Goal: Task Accomplishment & Management: Use online tool/utility

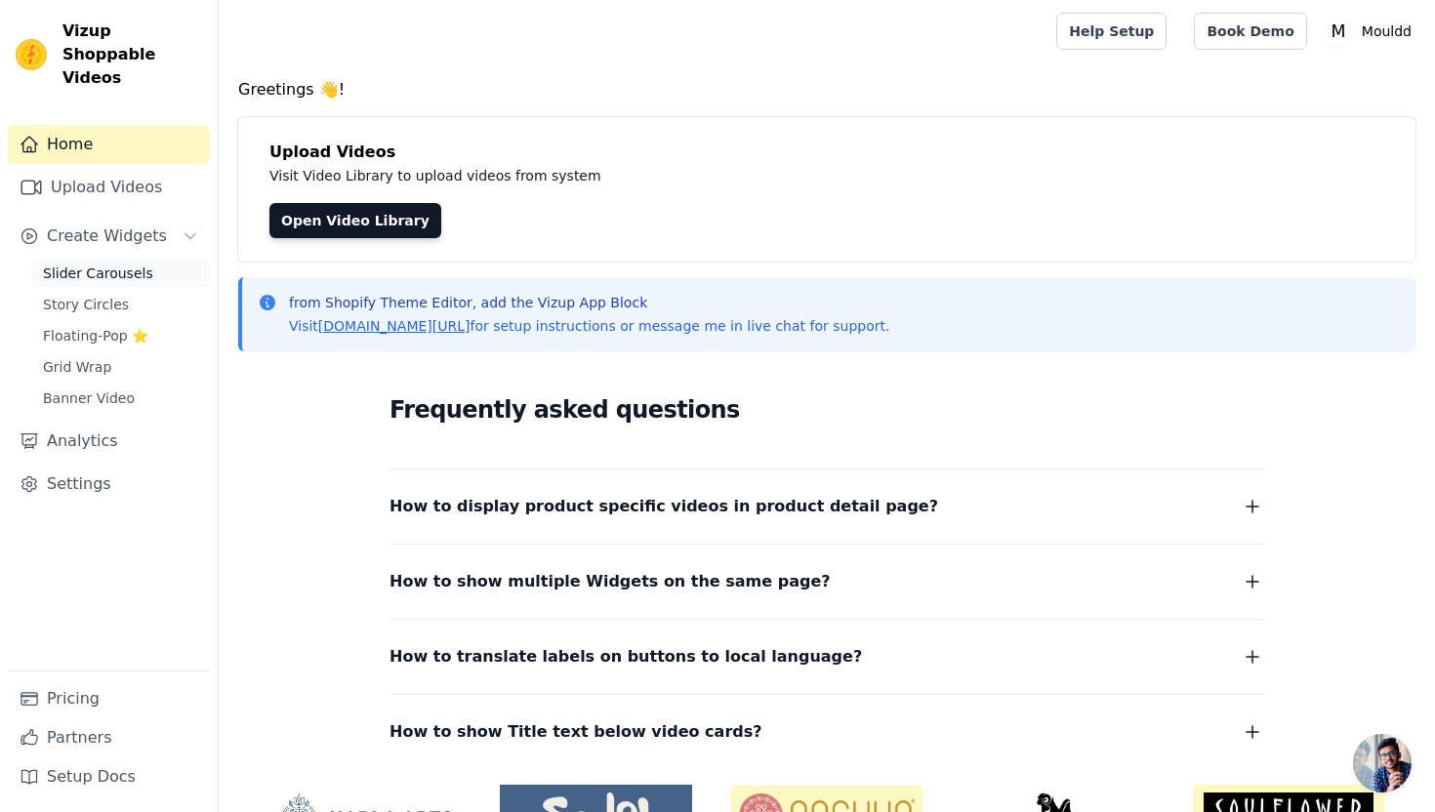
click at [100, 264] on span "Slider Carousels" at bounding box center [98, 274] width 110 height 20
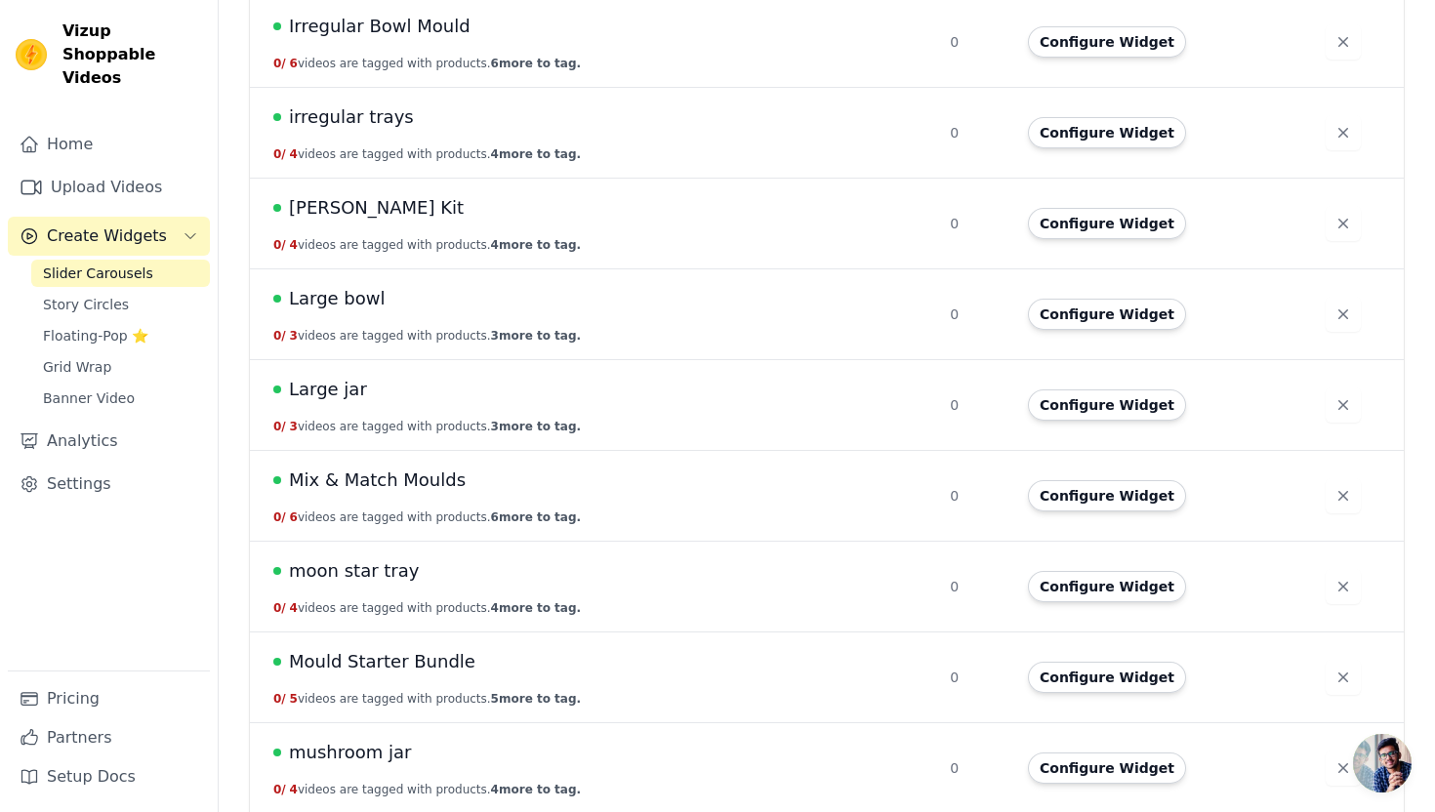
scroll to position [2097, 0]
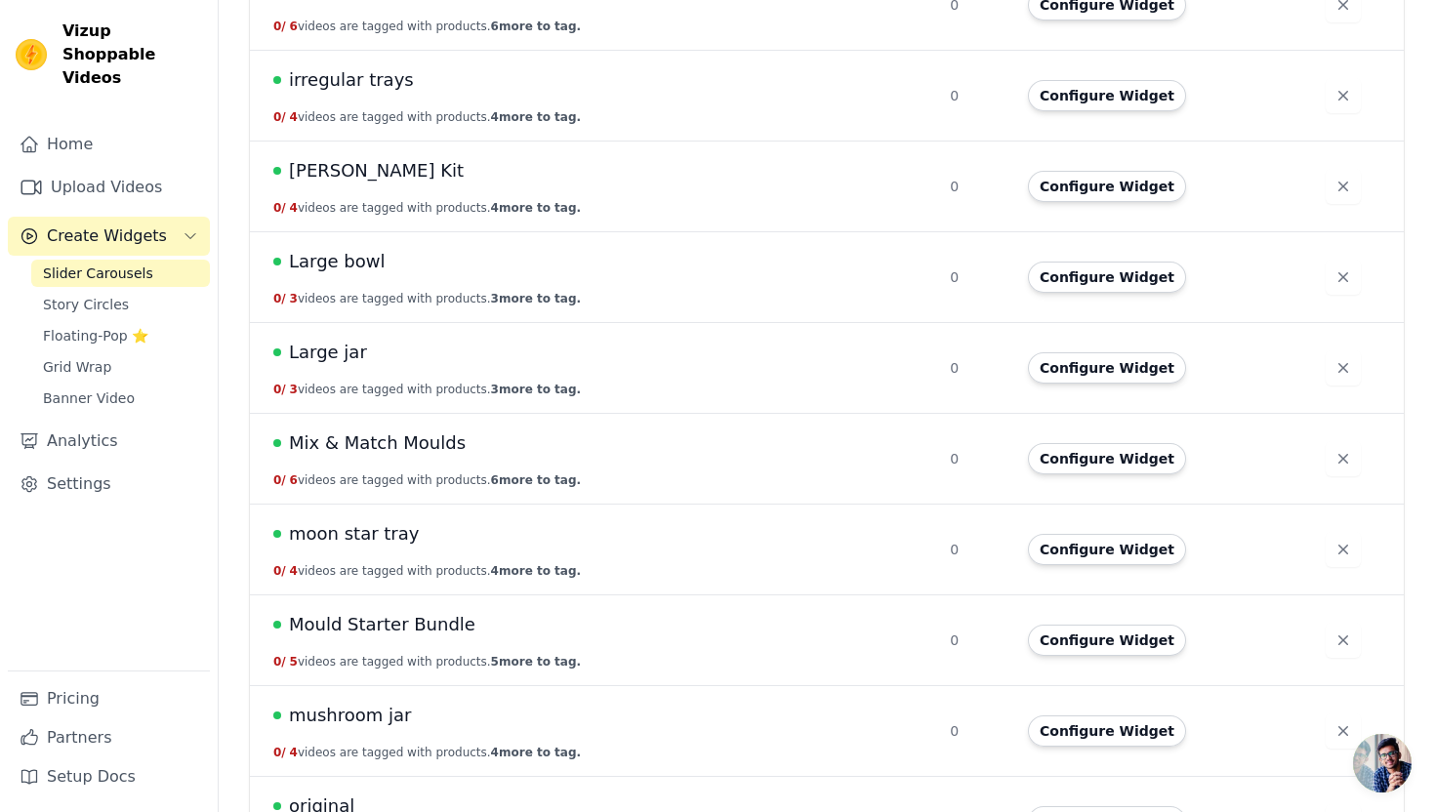
click at [436, 447] on span "Mix & Match Moulds" at bounding box center [377, 443] width 177 height 27
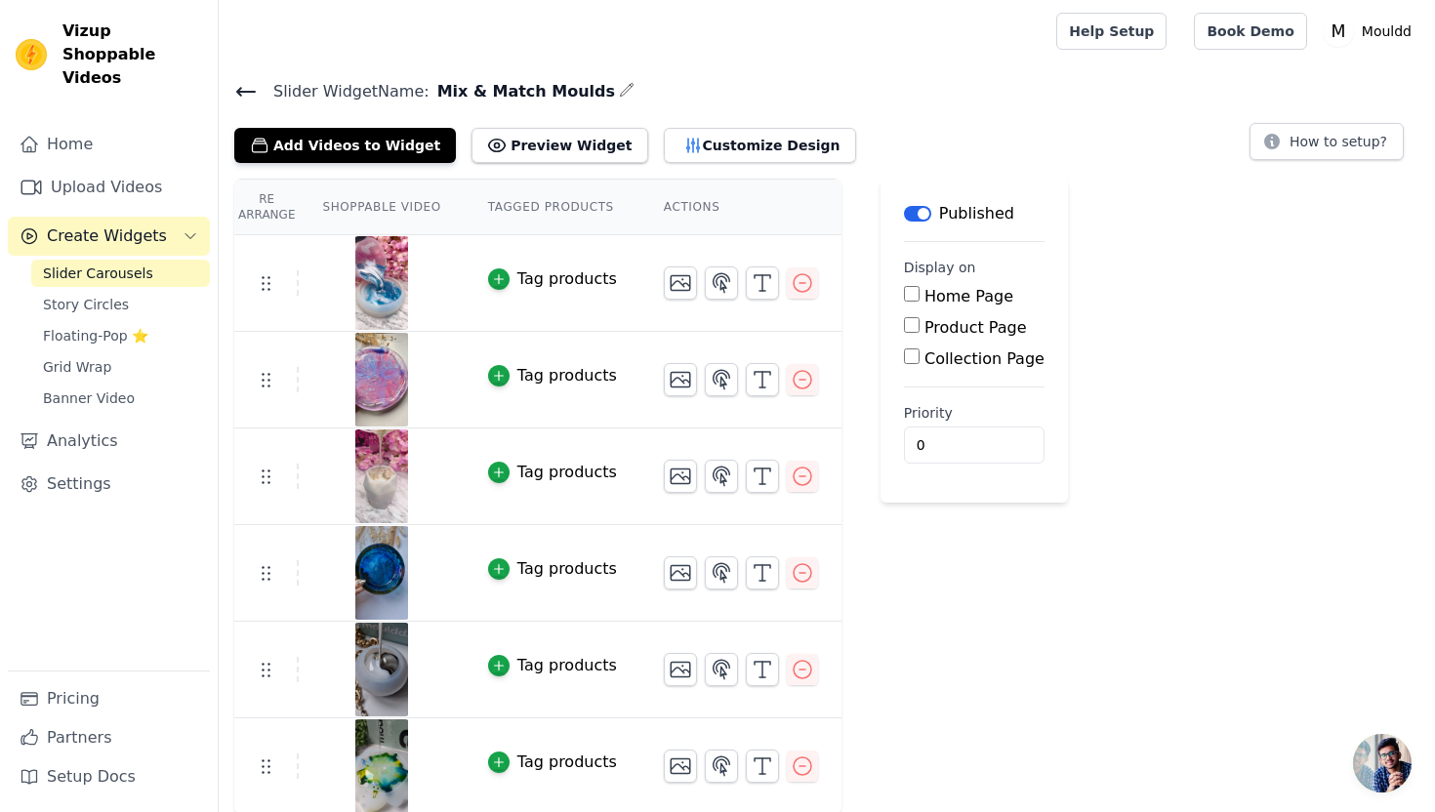
scroll to position [2, 0]
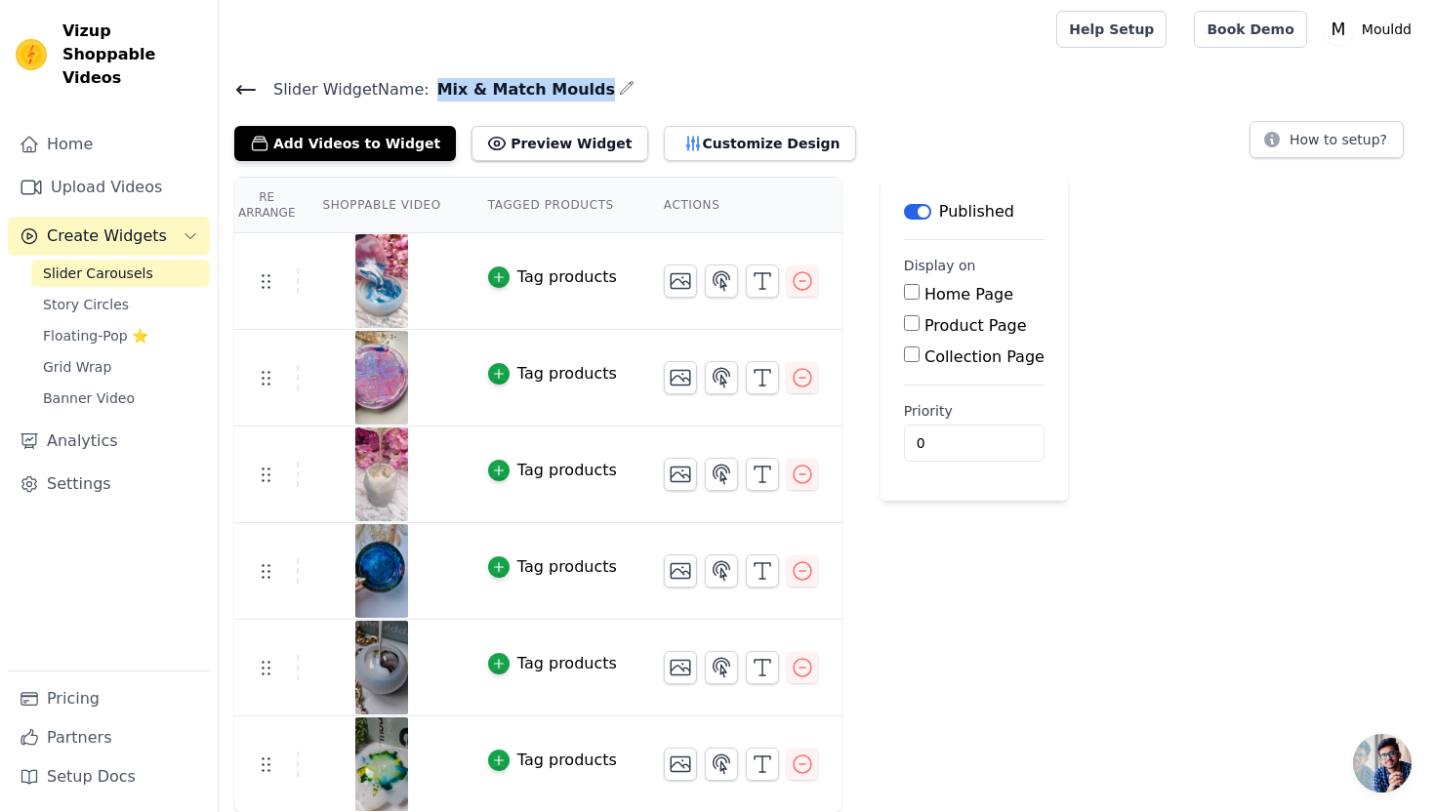
drag, startPoint x: 427, startPoint y: 81, endPoint x: 573, endPoint y: 89, distance: 146.6
click at [573, 89] on span "Mix & Match Moulds" at bounding box center [522, 89] width 185 height 23
copy span "Mix & Match Moulds"
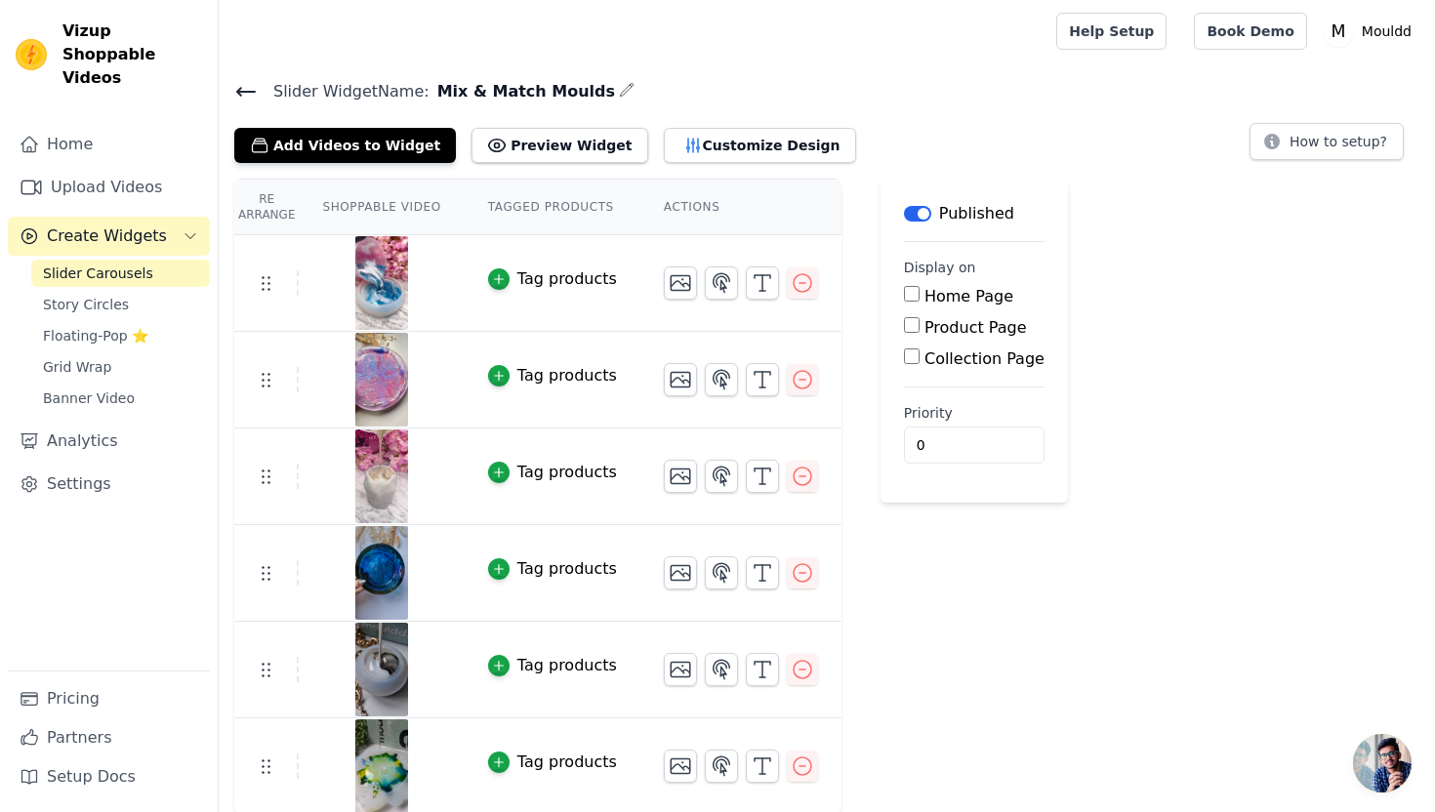
click at [660, 65] on main "Slider Widget Name: Mix & Match Moulds Add Videos to Widget Preview Widget Cust…" at bounding box center [827, 438] width 1216 height 753
click at [251, 87] on icon at bounding box center [245, 91] width 23 height 23
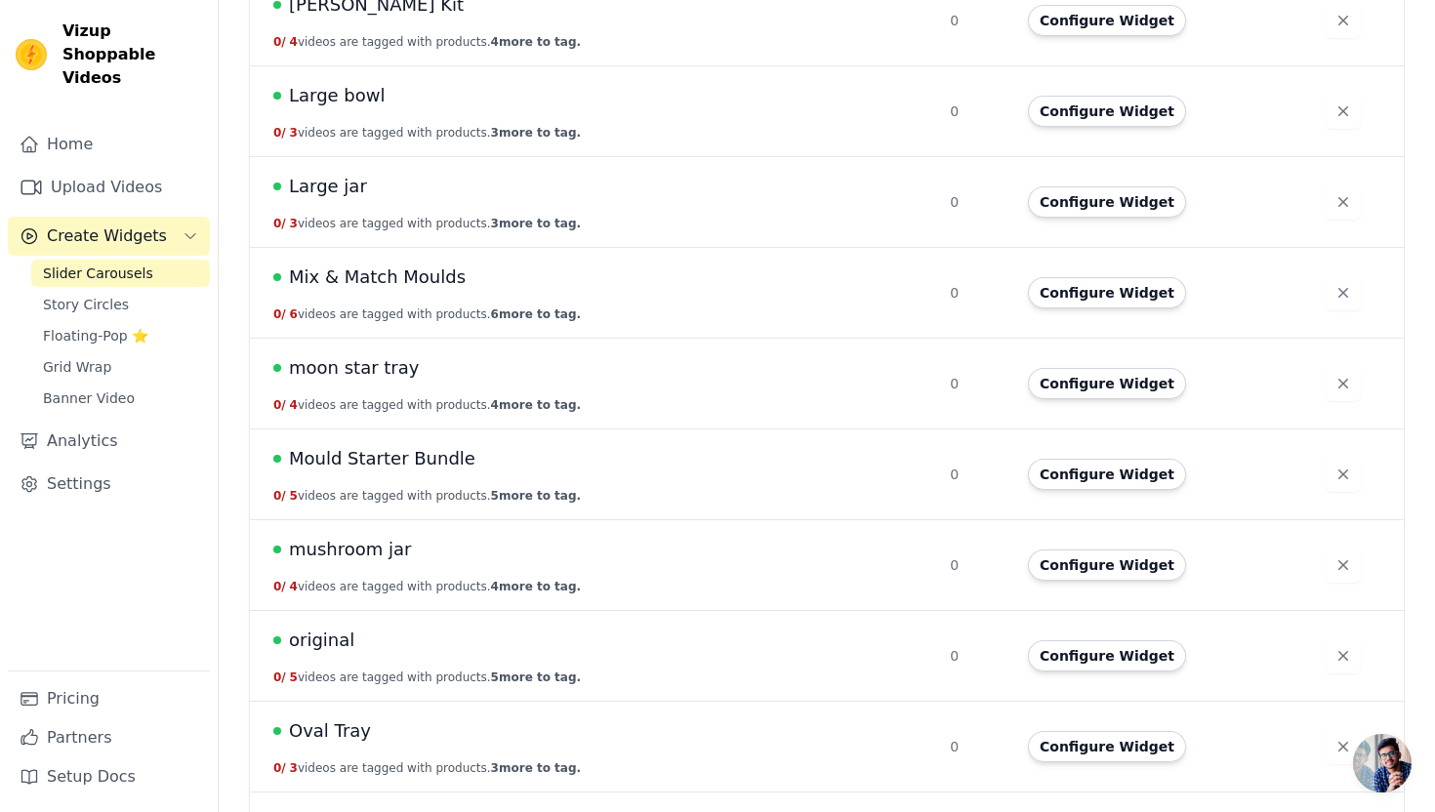
scroll to position [2265, 0]
click at [385, 279] on span "Mix & Match Moulds" at bounding box center [377, 275] width 177 height 27
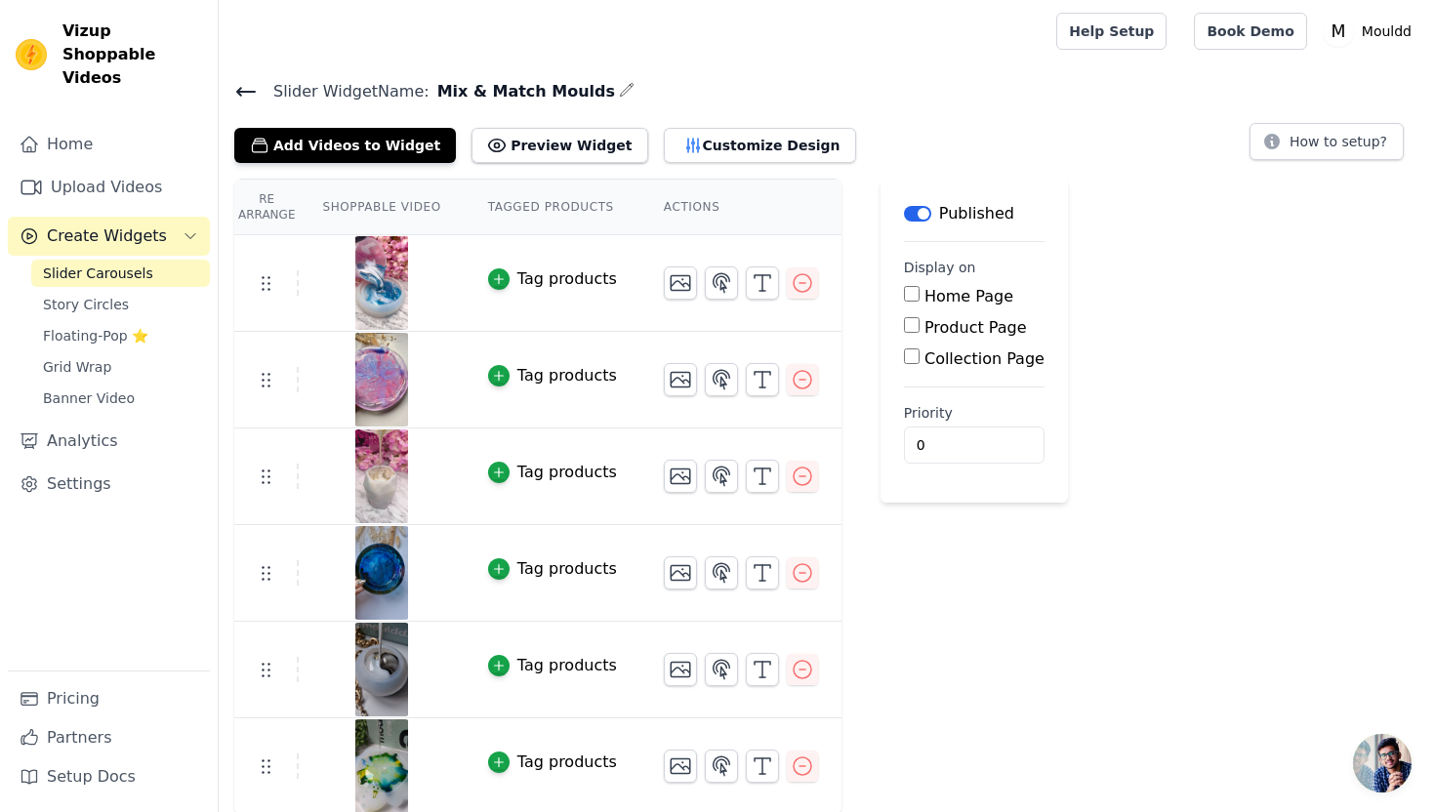
scroll to position [2, 0]
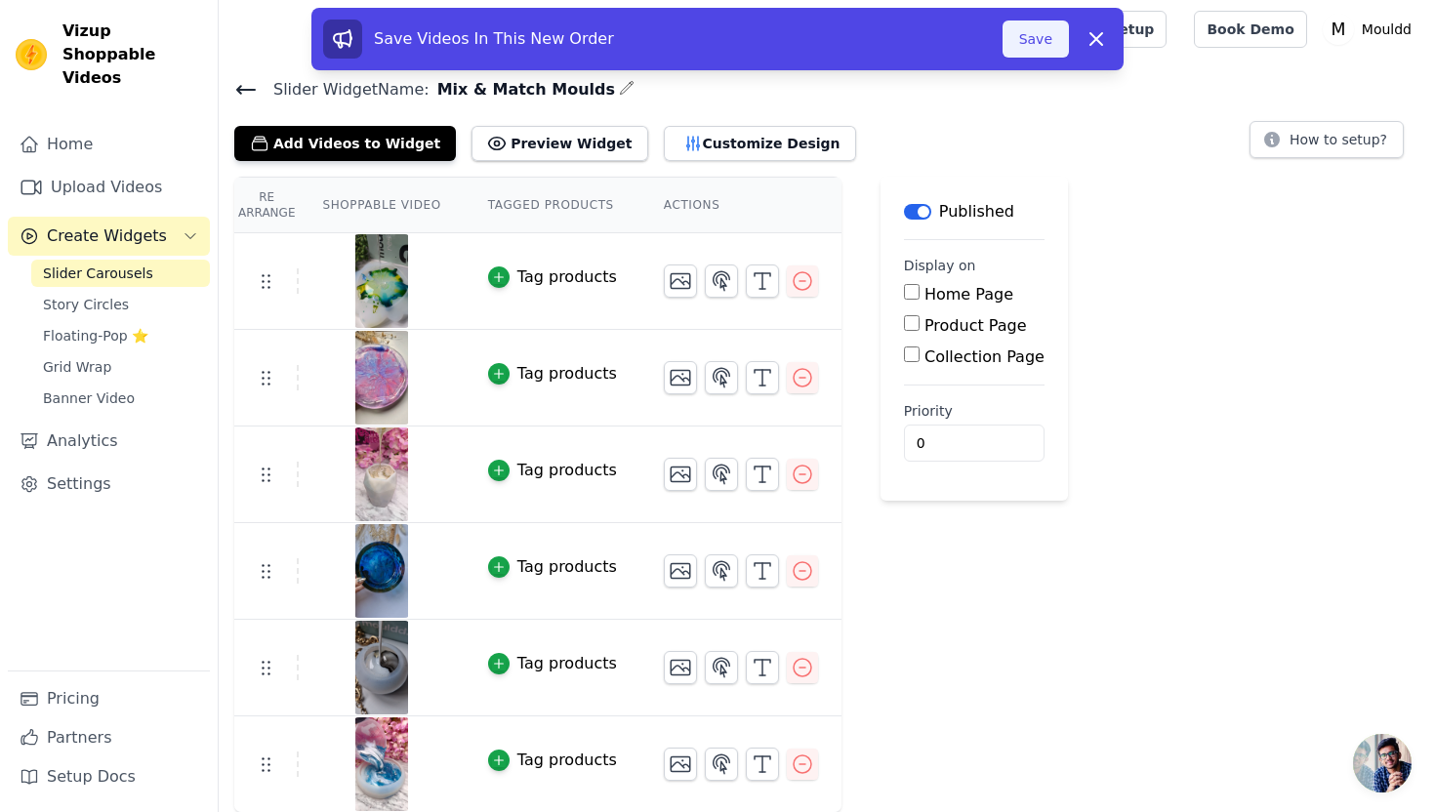
click at [1012, 43] on button "Save" at bounding box center [1036, 39] width 66 height 37
click at [1021, 46] on div "Open sidebar Help Setup Book Demo Open user menu M Mouldd Settings Help Docs Si…" at bounding box center [717, 405] width 1435 height 815
